Goal: Task Accomplishment & Management: Use online tool/utility

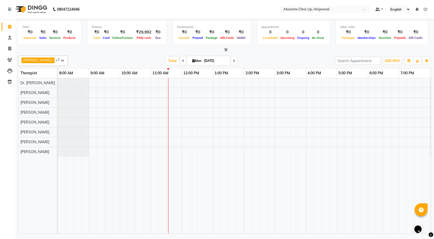
click at [180, 62] on span at bounding box center [183, 61] width 6 height 8
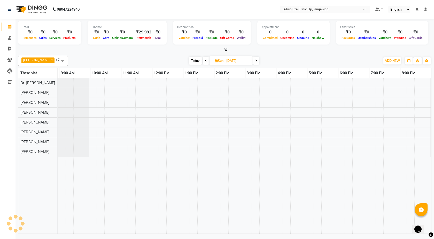
scroll to position [0, 30]
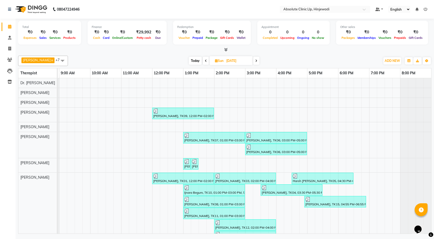
click at [203, 62] on span at bounding box center [206, 61] width 6 height 8
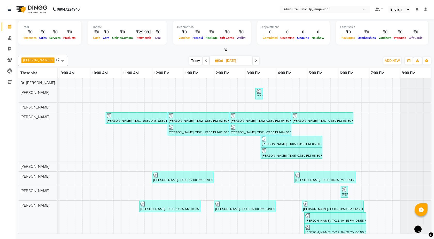
click at [203, 62] on span at bounding box center [206, 61] width 6 height 8
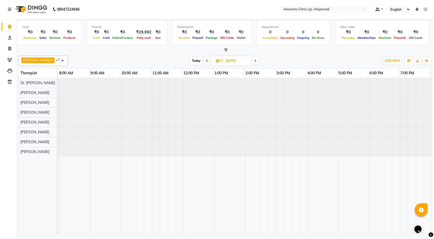
scroll to position [0, 0]
click at [204, 62] on span at bounding box center [207, 61] width 6 height 8
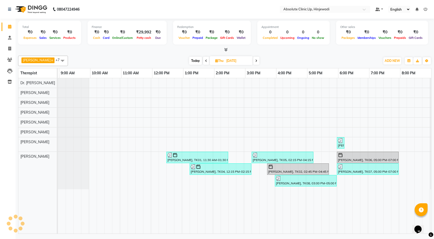
scroll to position [0, 30]
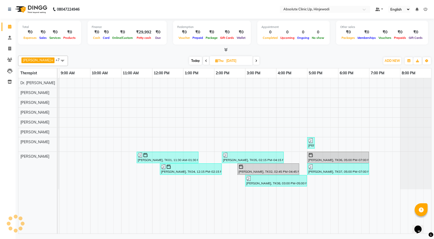
click at [203, 62] on span at bounding box center [206, 61] width 6 height 8
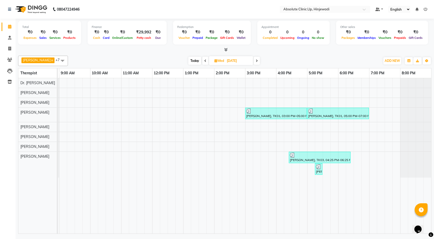
click at [202, 62] on span at bounding box center [205, 61] width 6 height 8
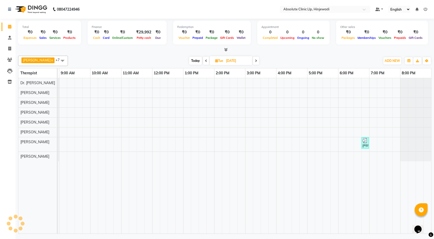
click at [203, 62] on span at bounding box center [206, 61] width 6 height 8
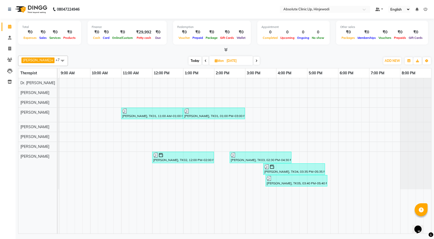
click at [189, 61] on span "Today" at bounding box center [195, 61] width 13 height 8
type input "01-09-2025"
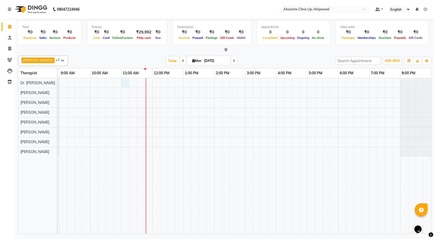
click at [126, 85] on div at bounding box center [229, 155] width 403 height 155
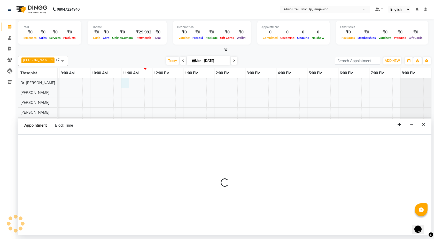
select select "32603"
select select "tentative"
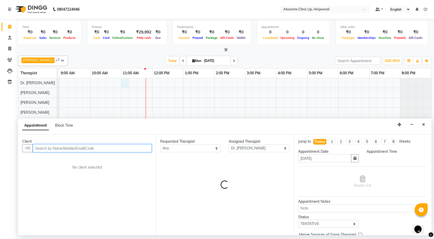
select select "660"
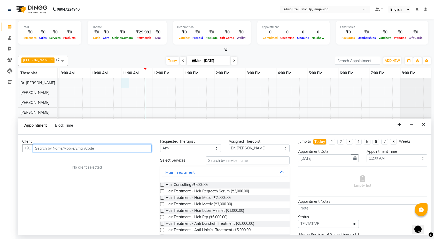
click at [123, 111] on div at bounding box center [229, 155] width 403 height 155
click at [424, 123] on icon "Close" at bounding box center [423, 125] width 3 height 4
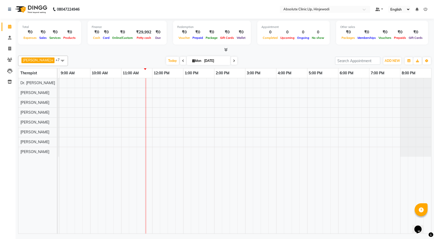
click at [124, 112] on div at bounding box center [229, 155] width 403 height 155
select select "32608"
select select "tentative"
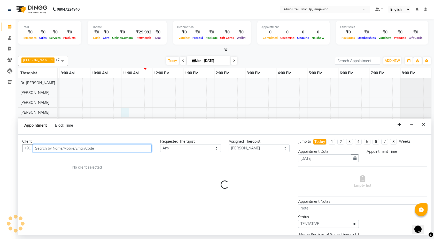
select select "660"
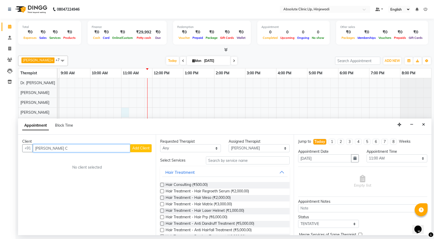
type input "Gajendra C"
click at [149, 147] on span "Add Client" at bounding box center [140, 148] width 17 height 5
